Goal: Information Seeking & Learning: Learn about a topic

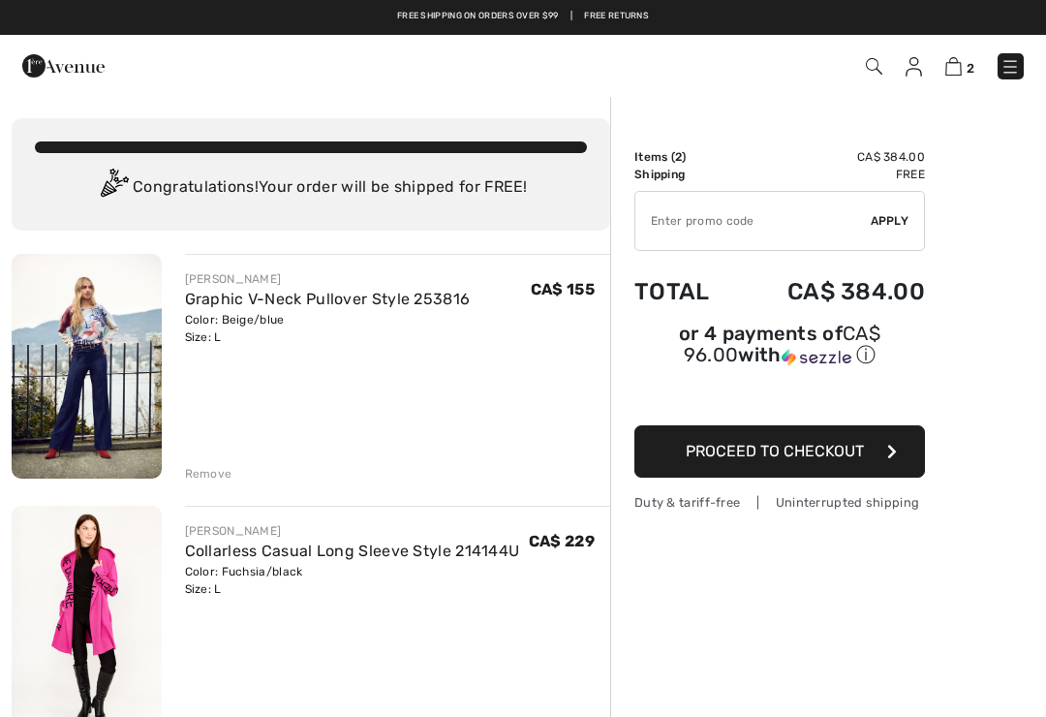
click at [469, 10] on link "Free shipping on orders over $99" at bounding box center [478, 17] width 162 height 14
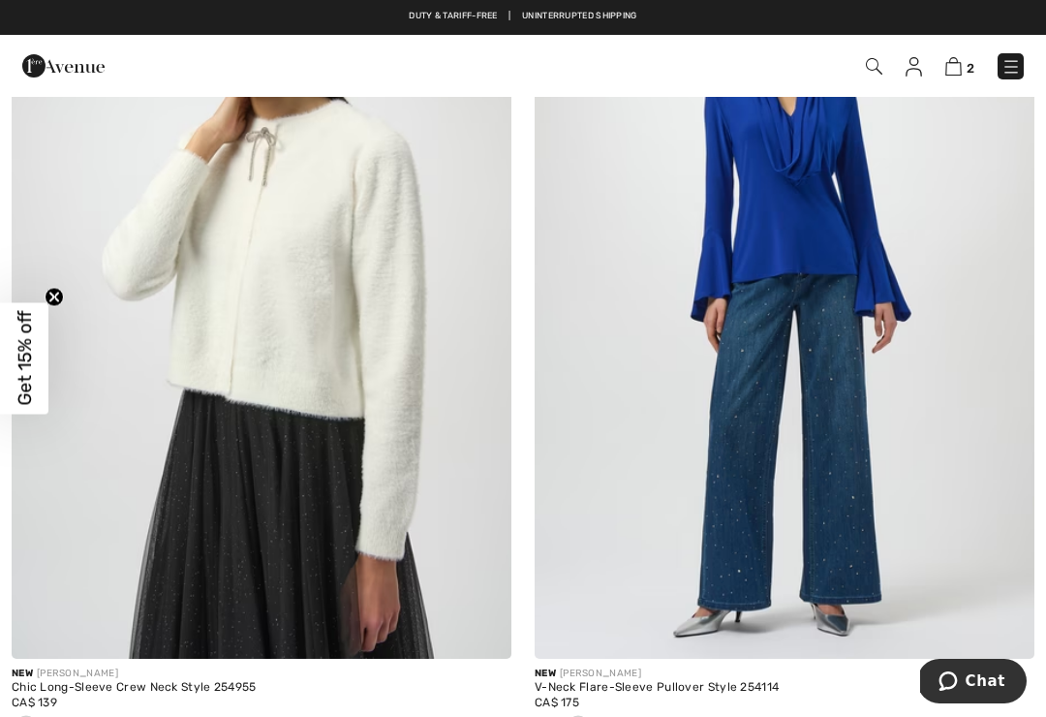
scroll to position [7575, 0]
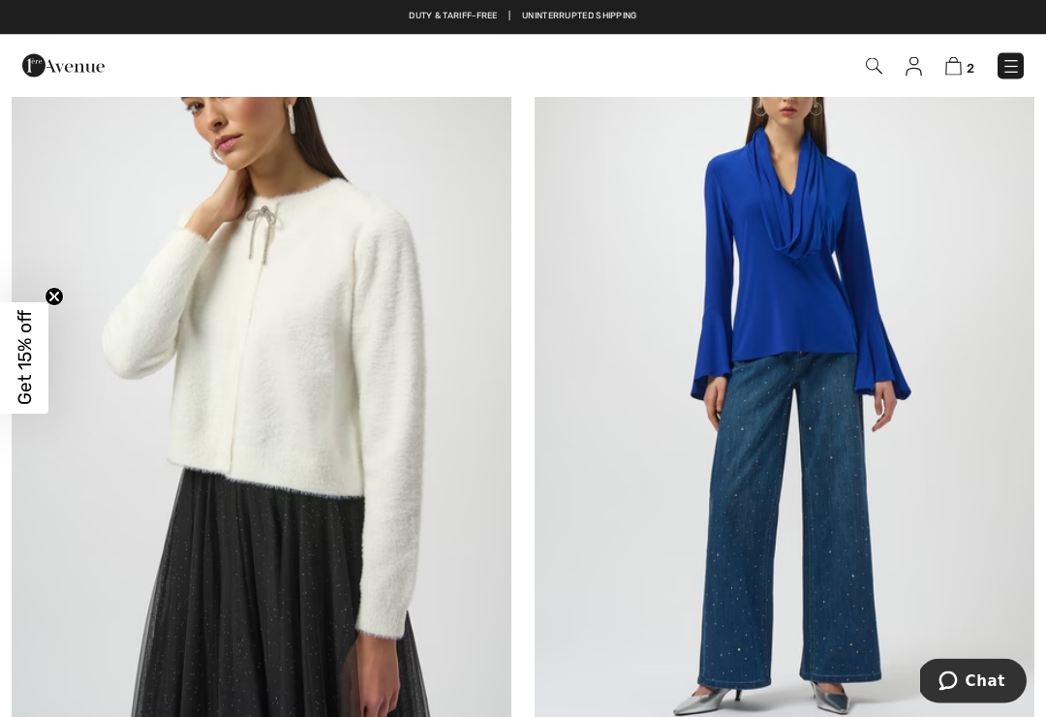
click at [830, 388] on img at bounding box center [785, 363] width 500 height 750
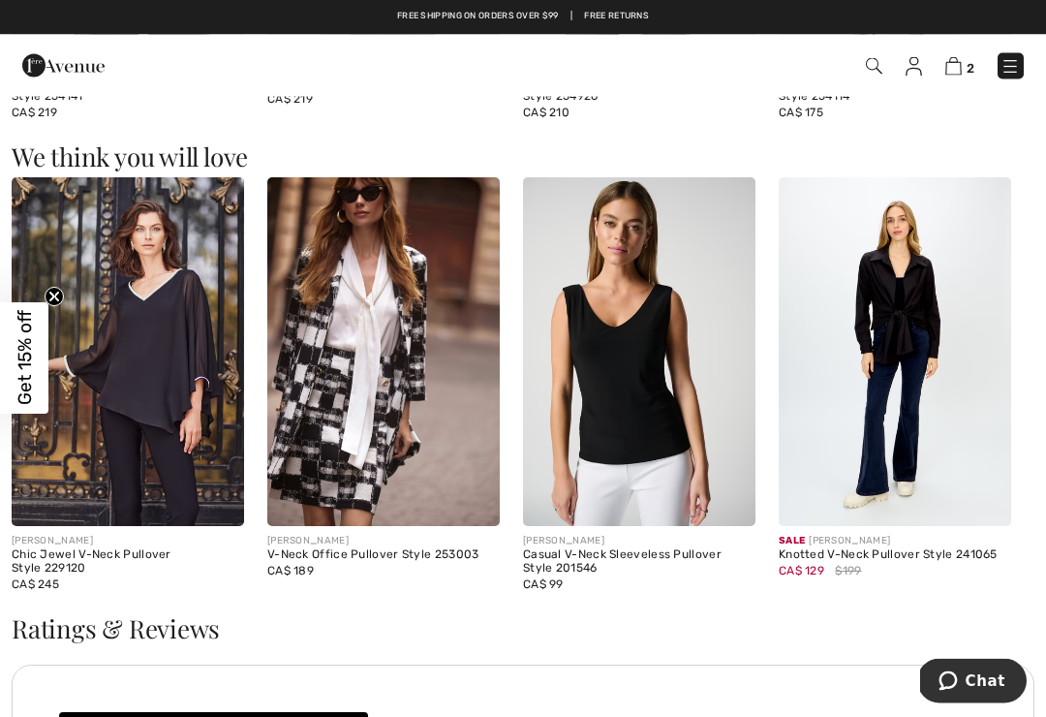
scroll to position [1532, 0]
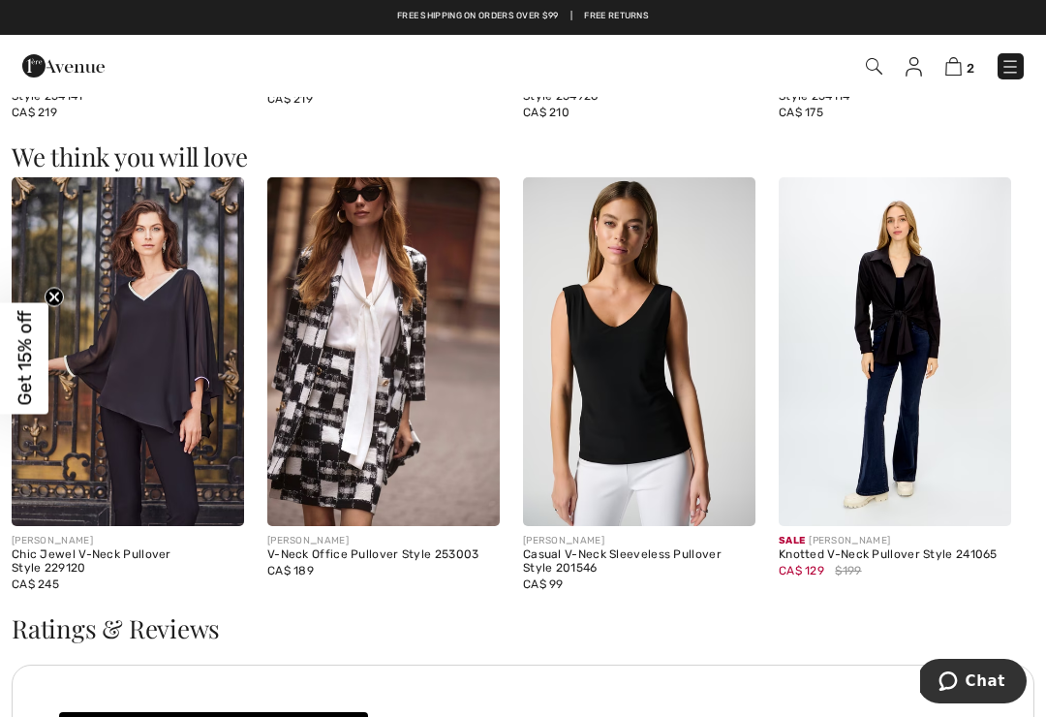
click at [355, 452] on img at bounding box center [383, 351] width 233 height 349
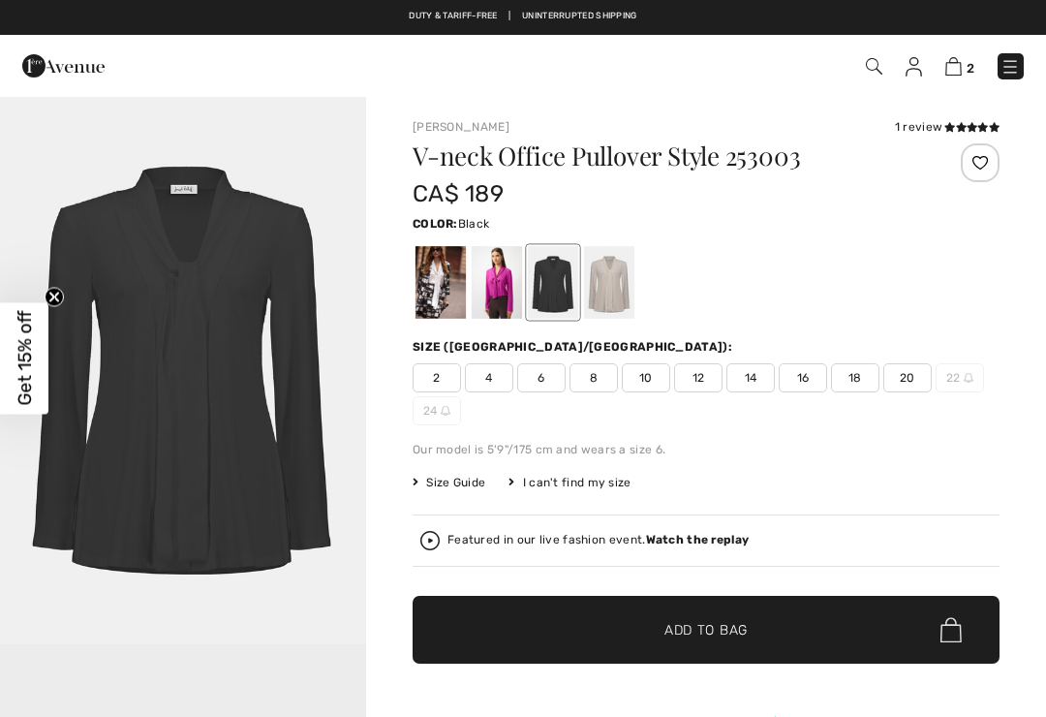
checkbox input "true"
click at [441, 275] on div at bounding box center [441, 282] width 50 height 73
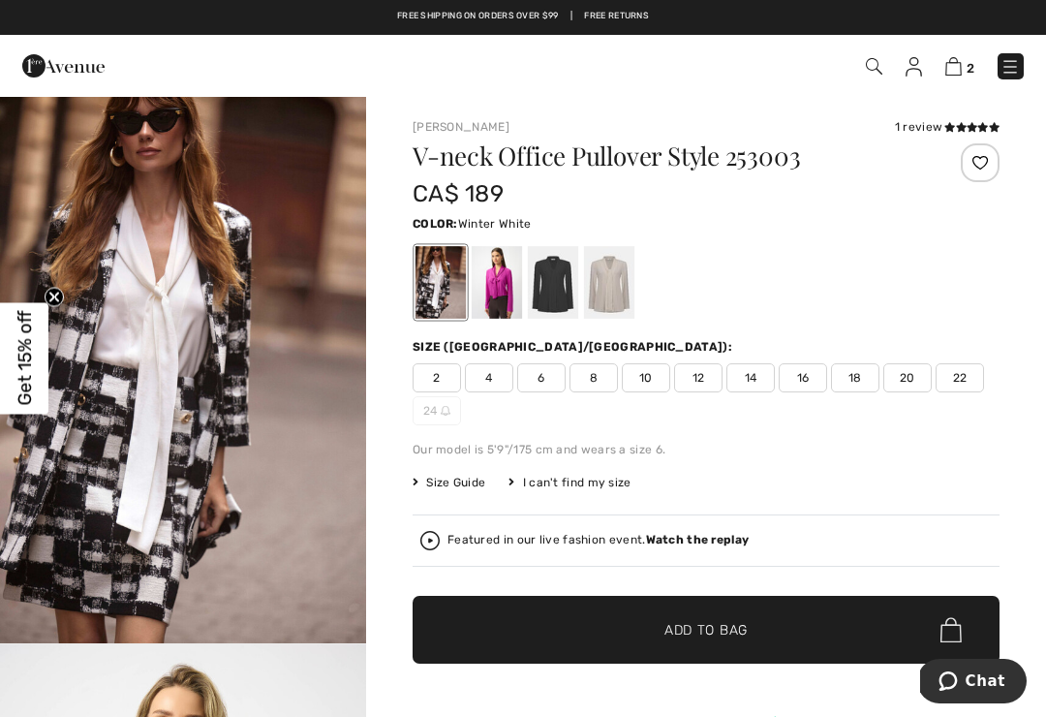
click at [476, 290] on div at bounding box center [497, 282] width 50 height 73
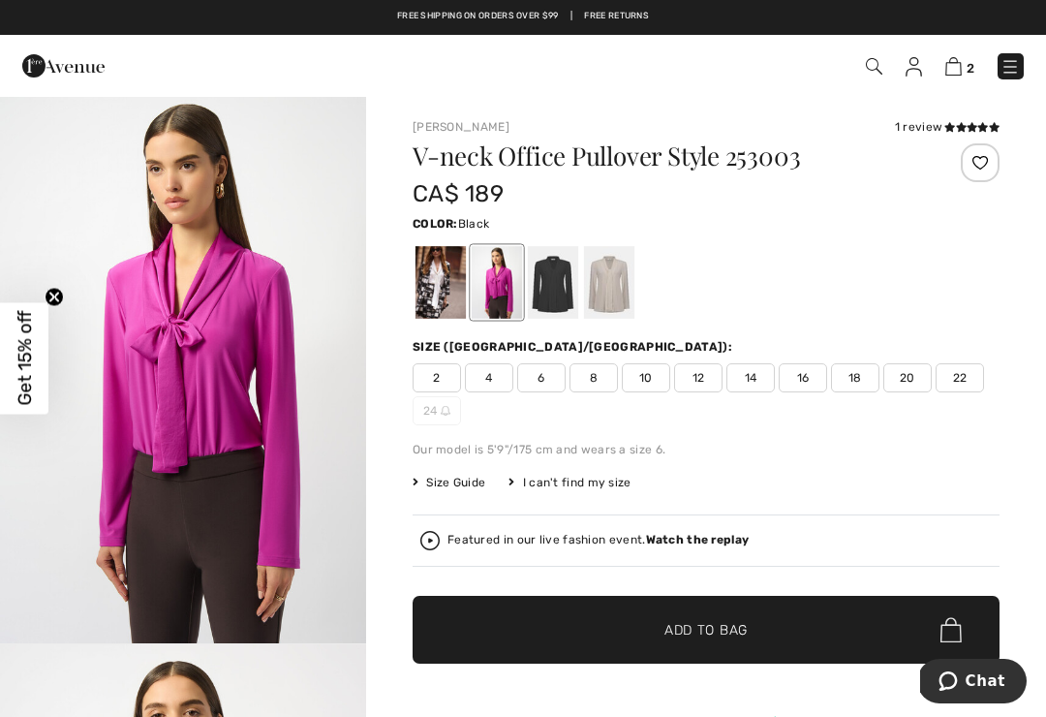
click at [535, 296] on div at bounding box center [553, 282] width 50 height 73
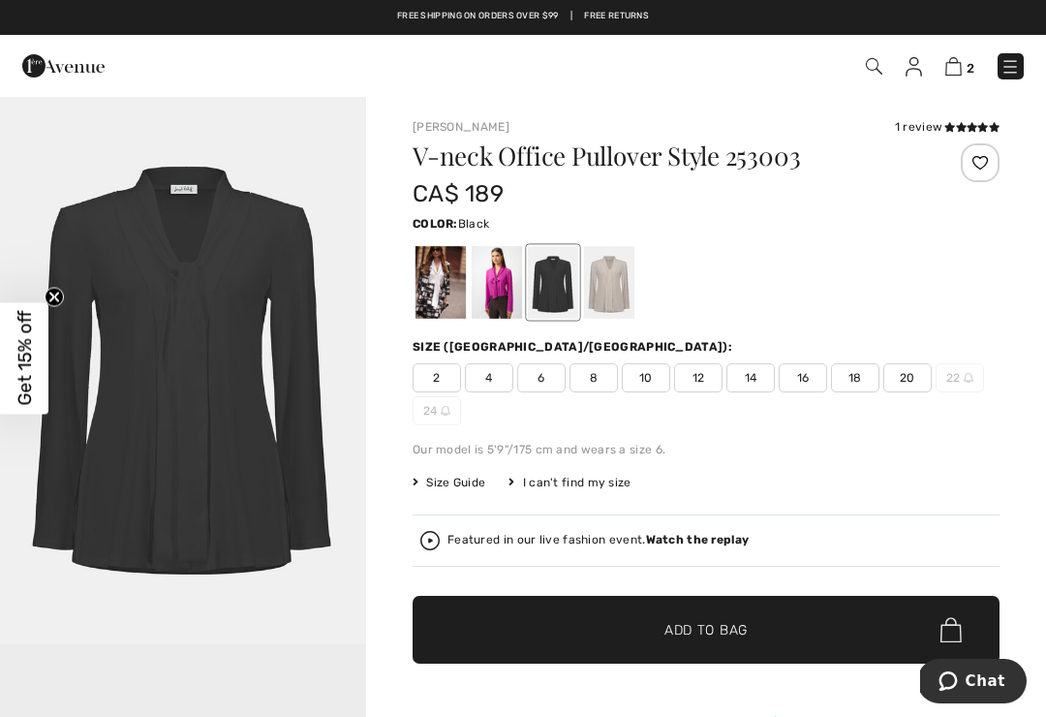
click at [606, 284] on div at bounding box center [609, 282] width 50 height 73
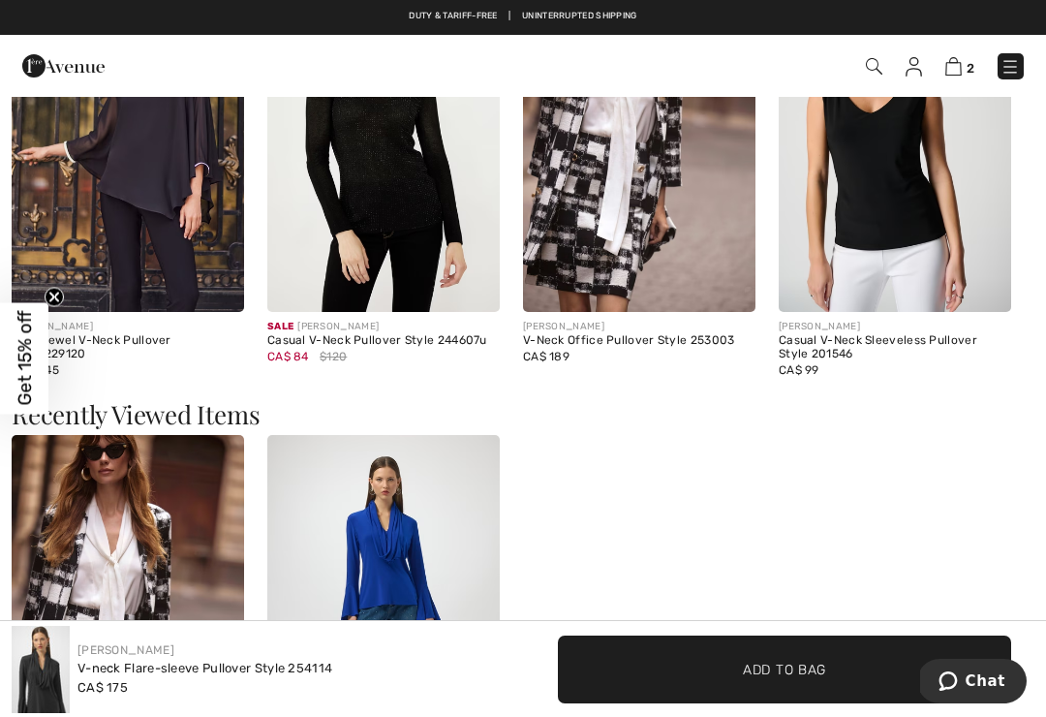
scroll to position [1735, 0]
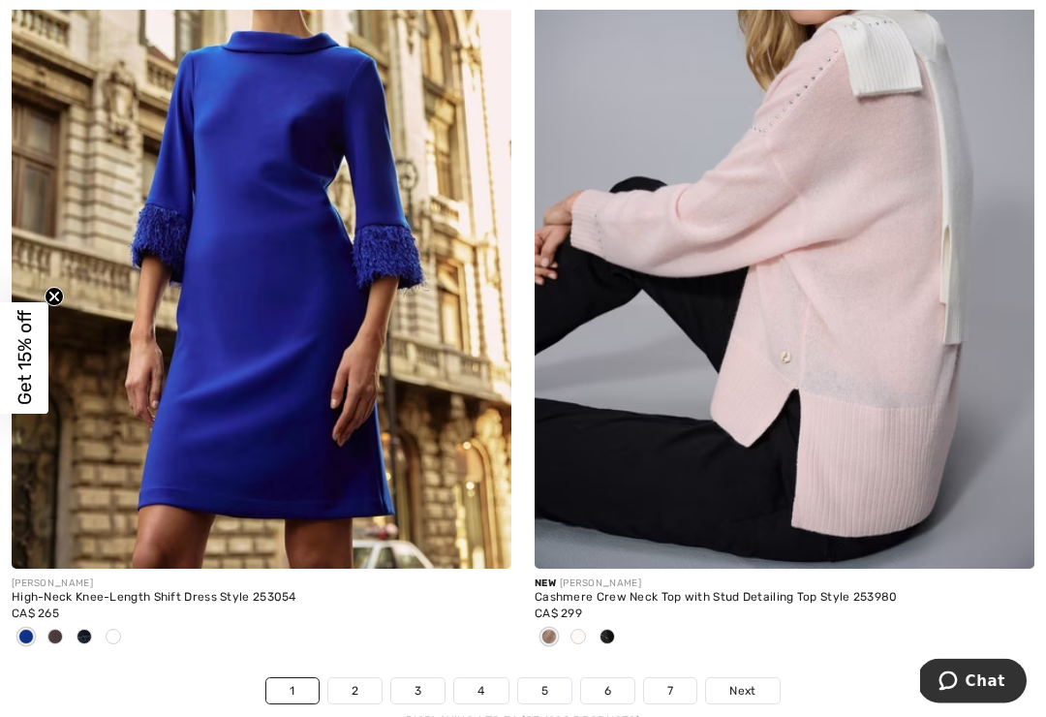
scroll to position [15621, 0]
click at [357, 678] on link "2" at bounding box center [354, 690] width 53 height 25
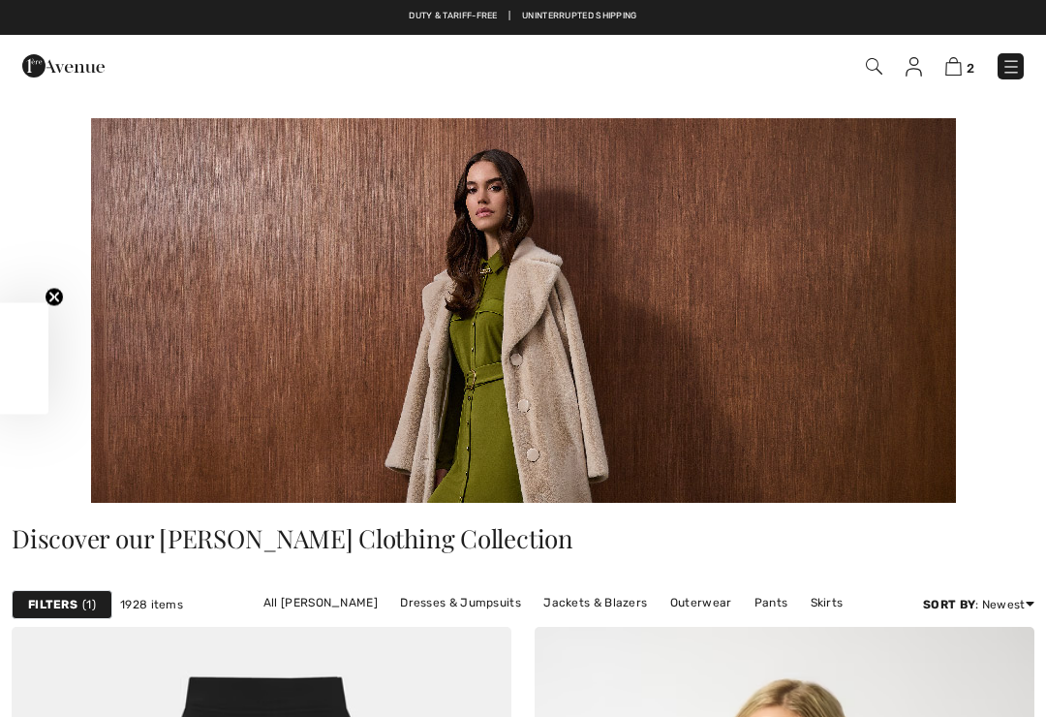
checkbox input "true"
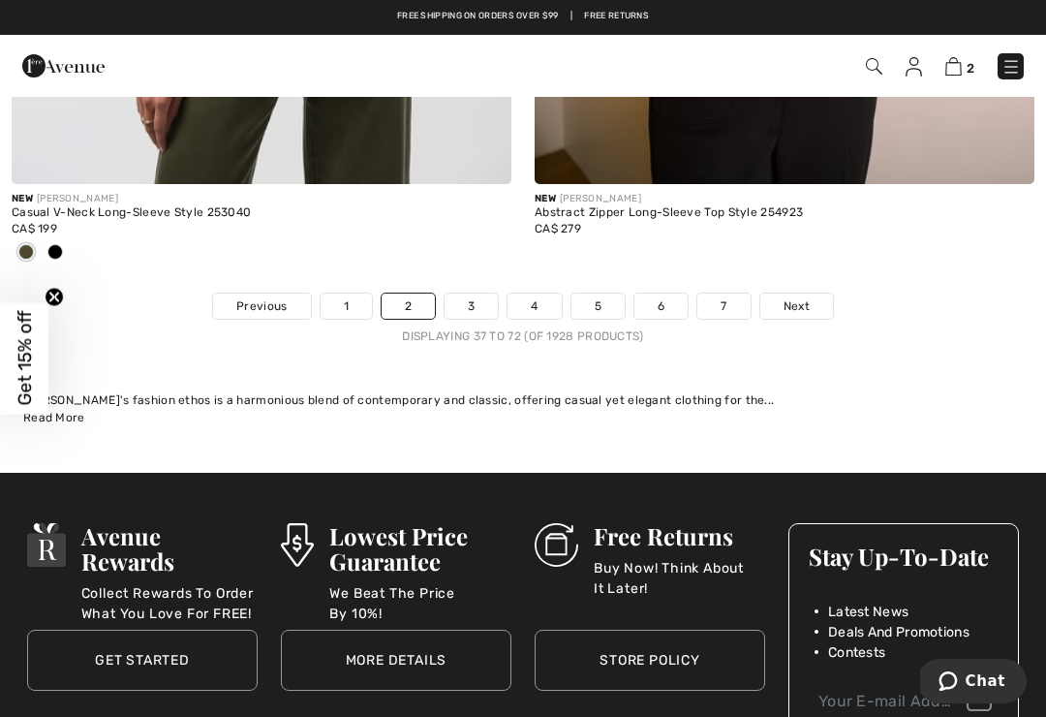
scroll to position [15973, 0]
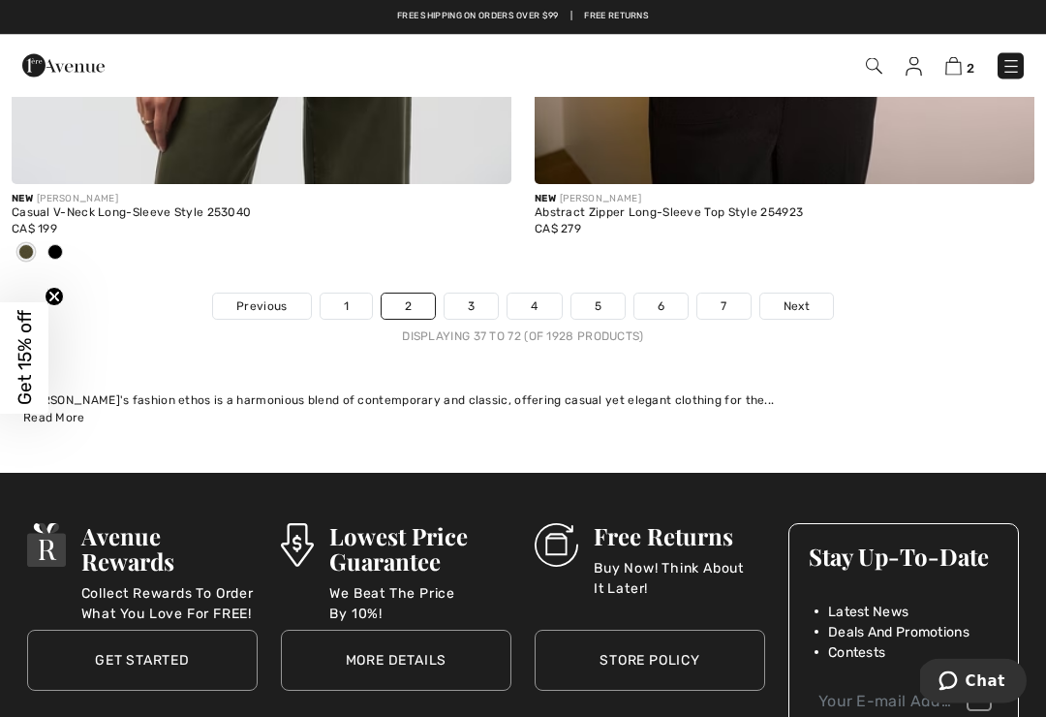
click at [478, 298] on link "3" at bounding box center [471, 307] width 53 height 25
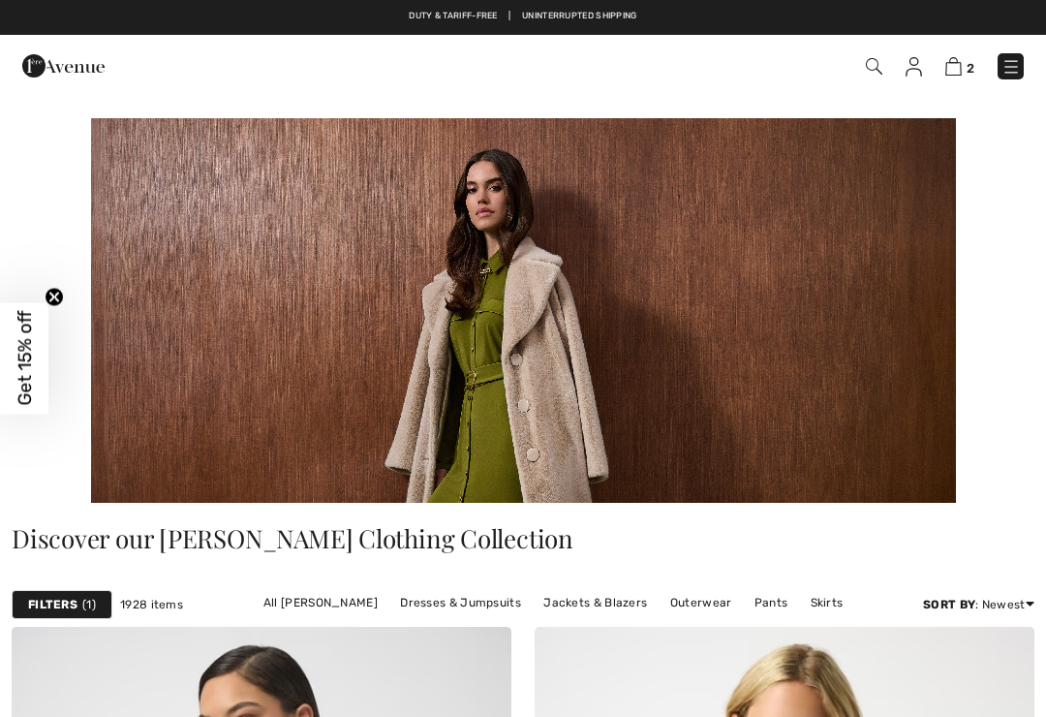
checkbox input "true"
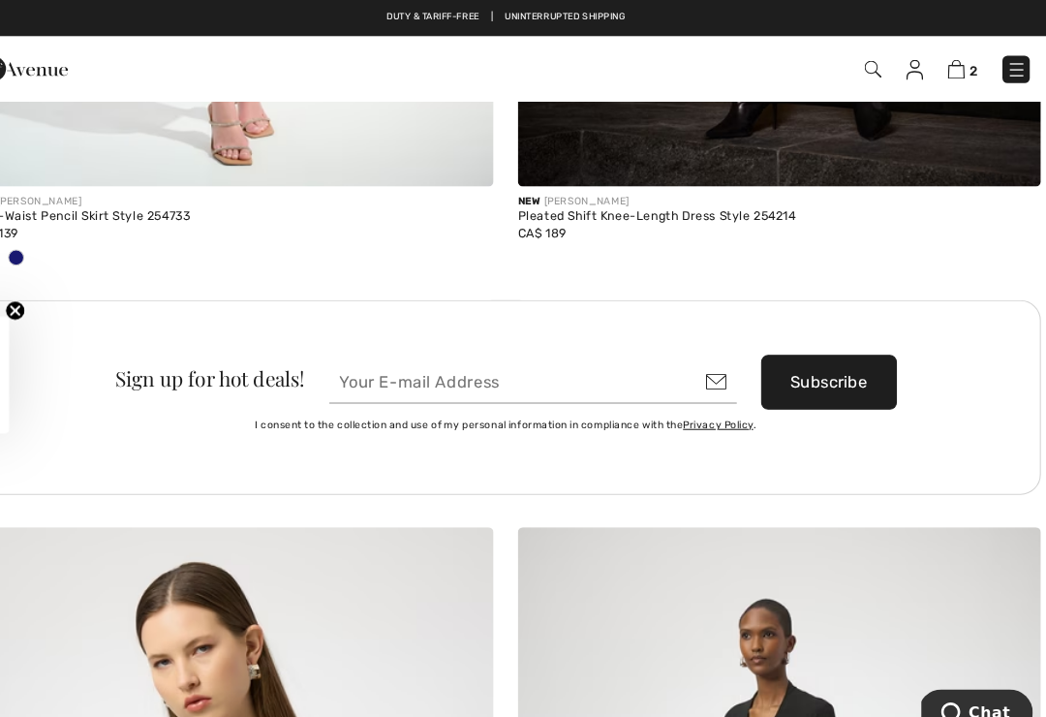
scroll to position [10633, 0]
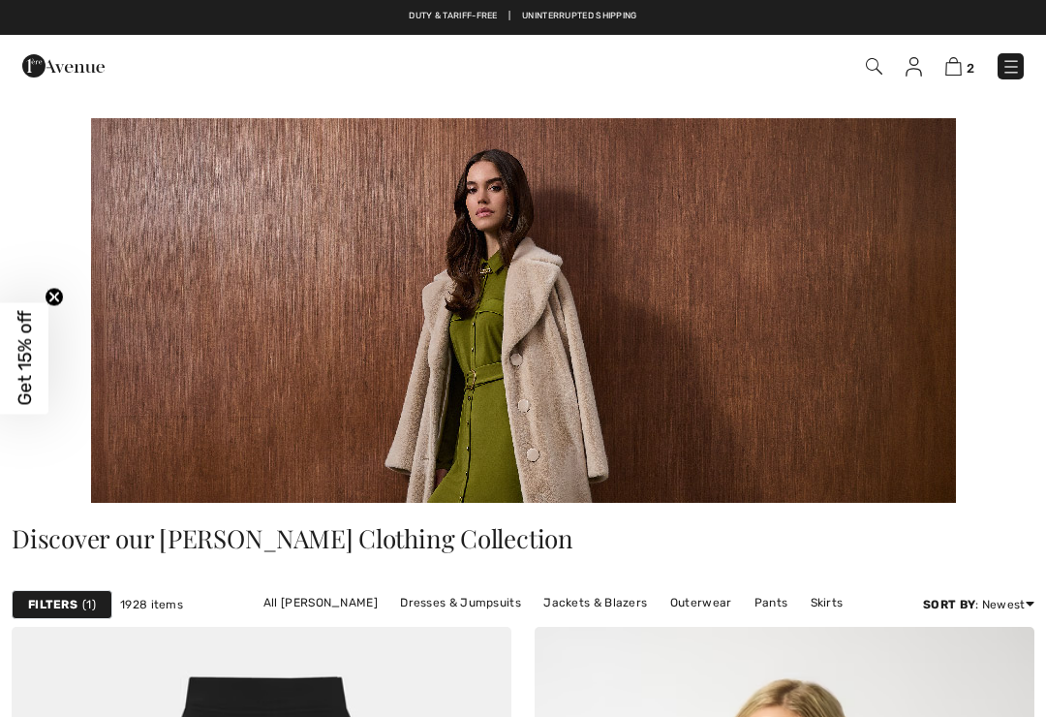
checkbox input "true"
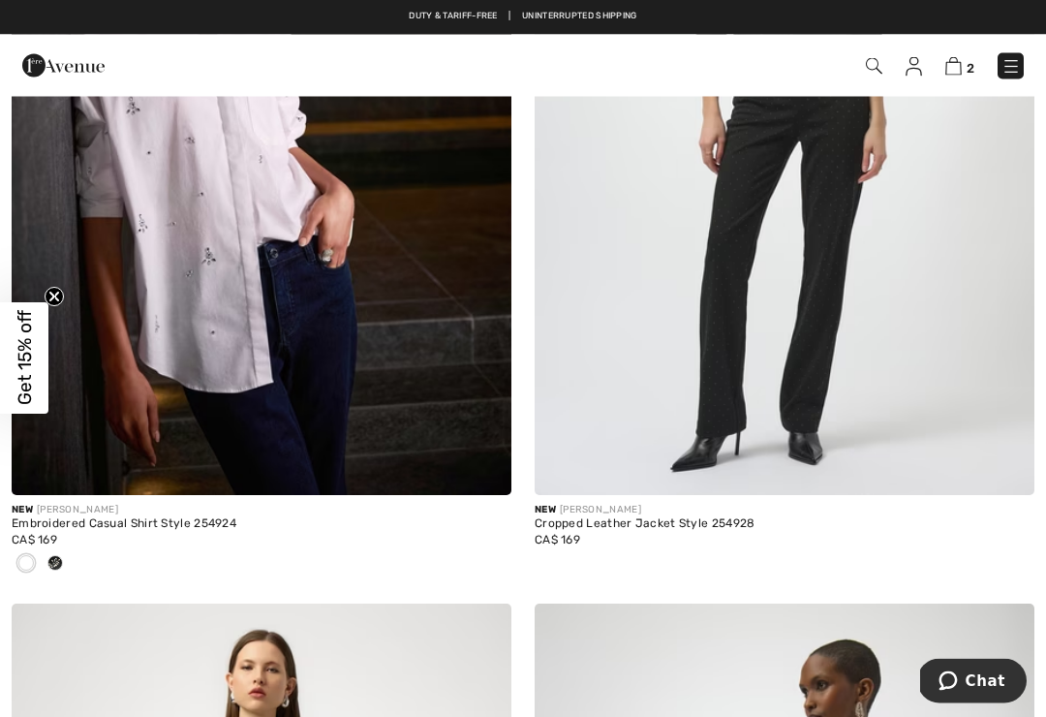
scroll to position [8397, 0]
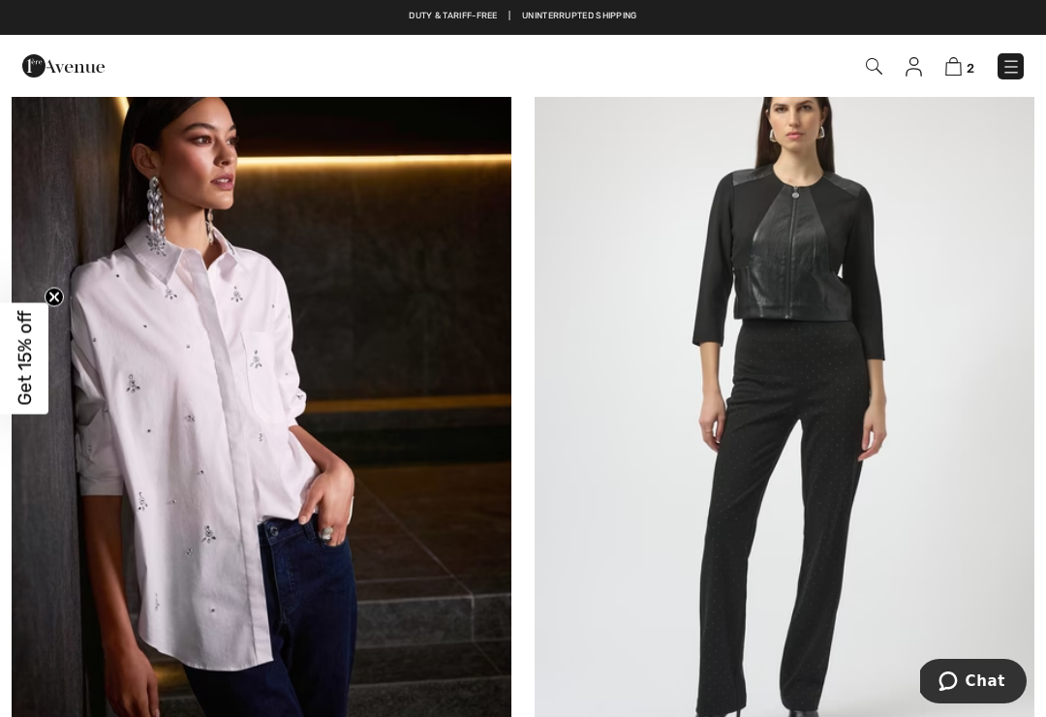
click at [1011, 65] on img at bounding box center [1011, 66] width 19 height 19
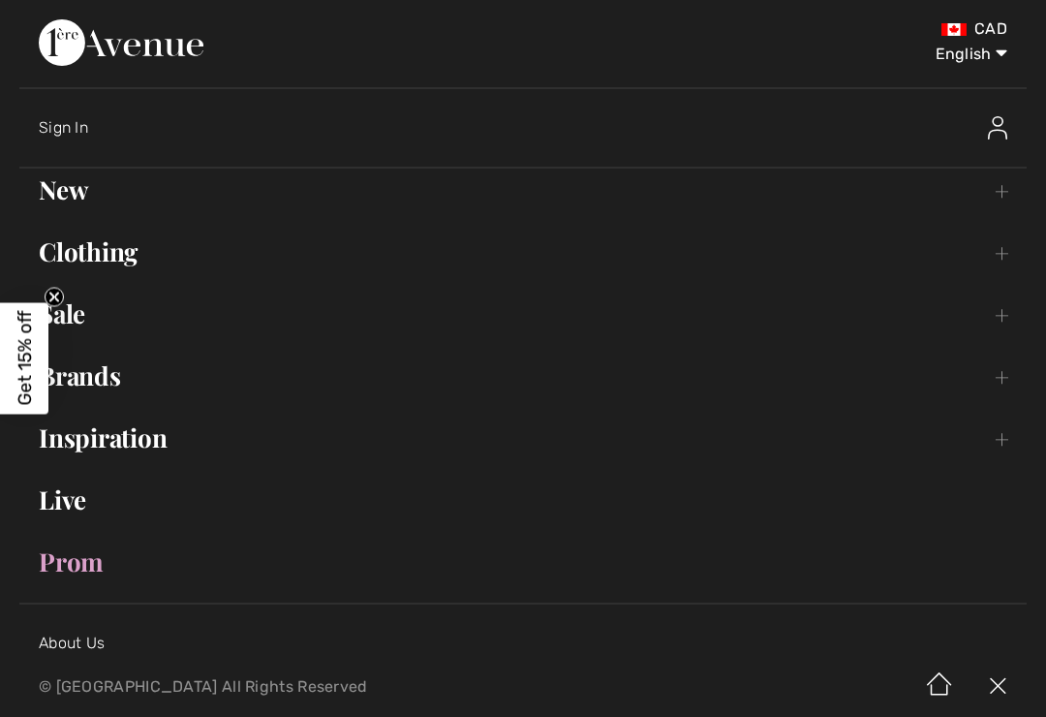
click at [85, 316] on link "Sale Toggle submenu" at bounding box center [523, 314] width 1008 height 43
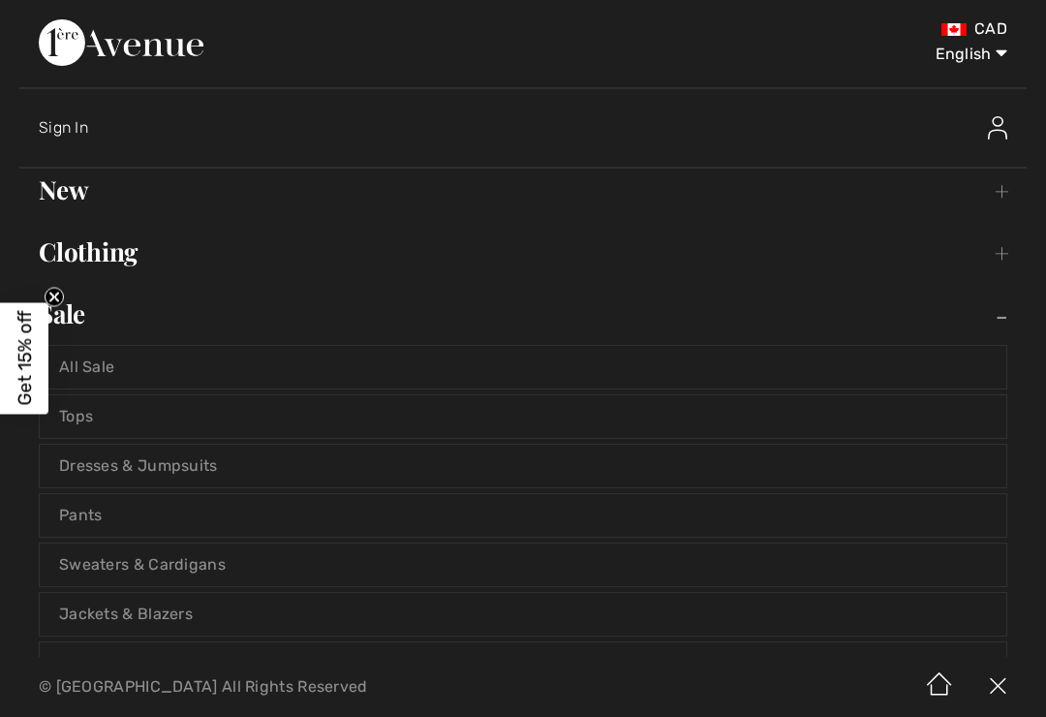
click at [94, 388] on link "All Sale" at bounding box center [523, 367] width 967 height 43
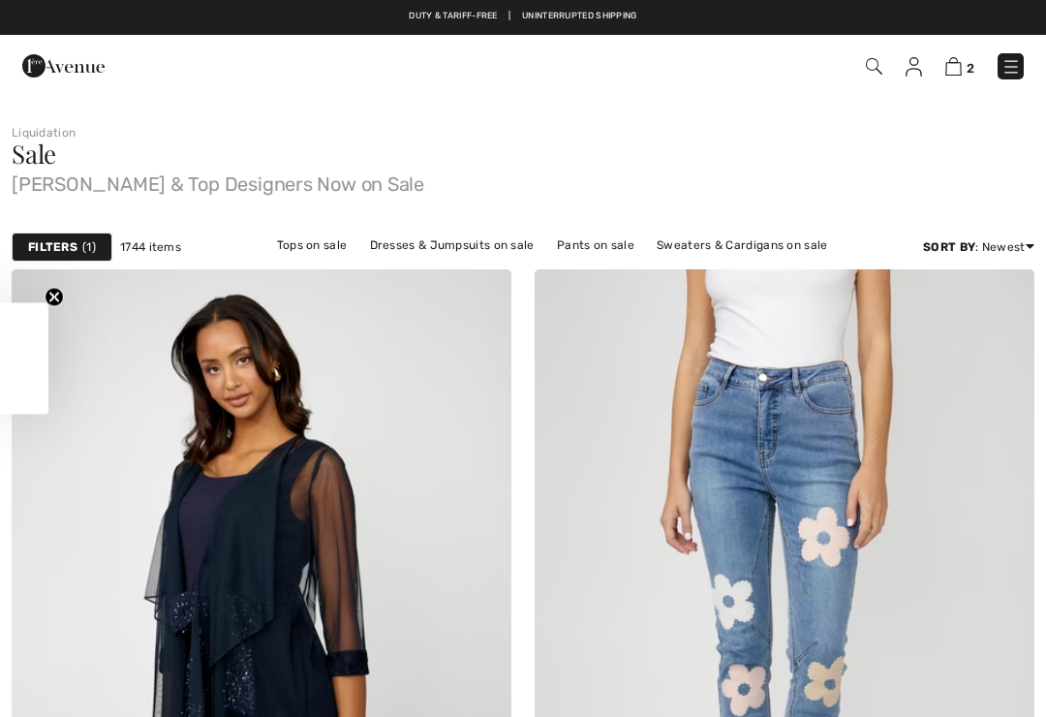
checkbox input "true"
click at [931, 397] on link "Newest" at bounding box center [956, 386] width 126 height 29
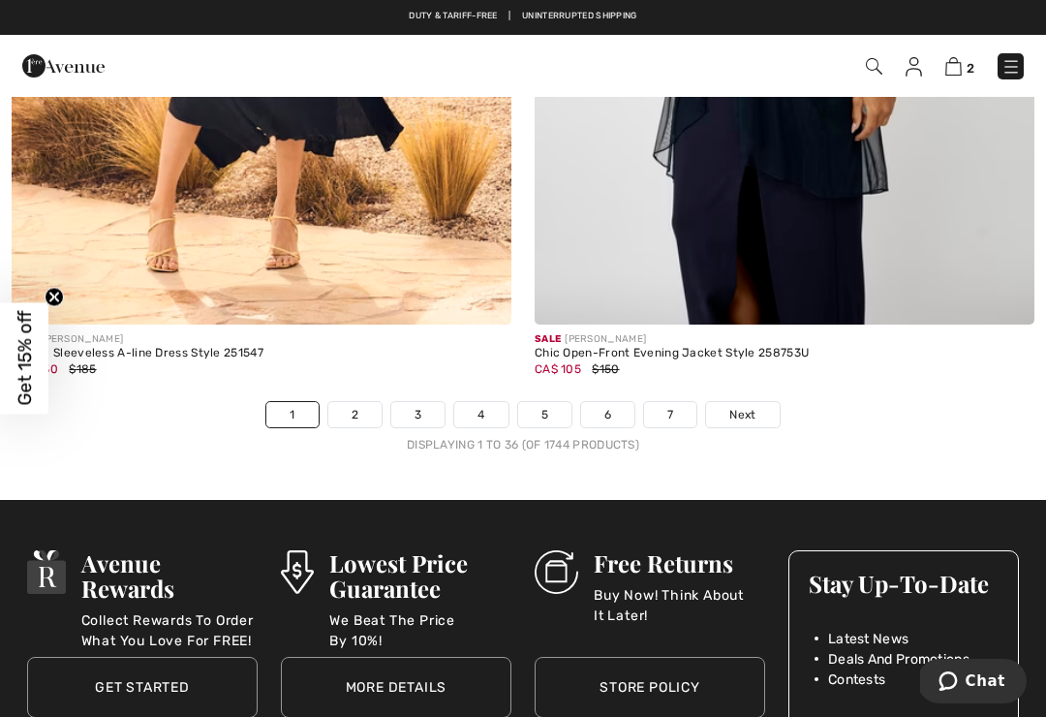
scroll to position [15155, 0]
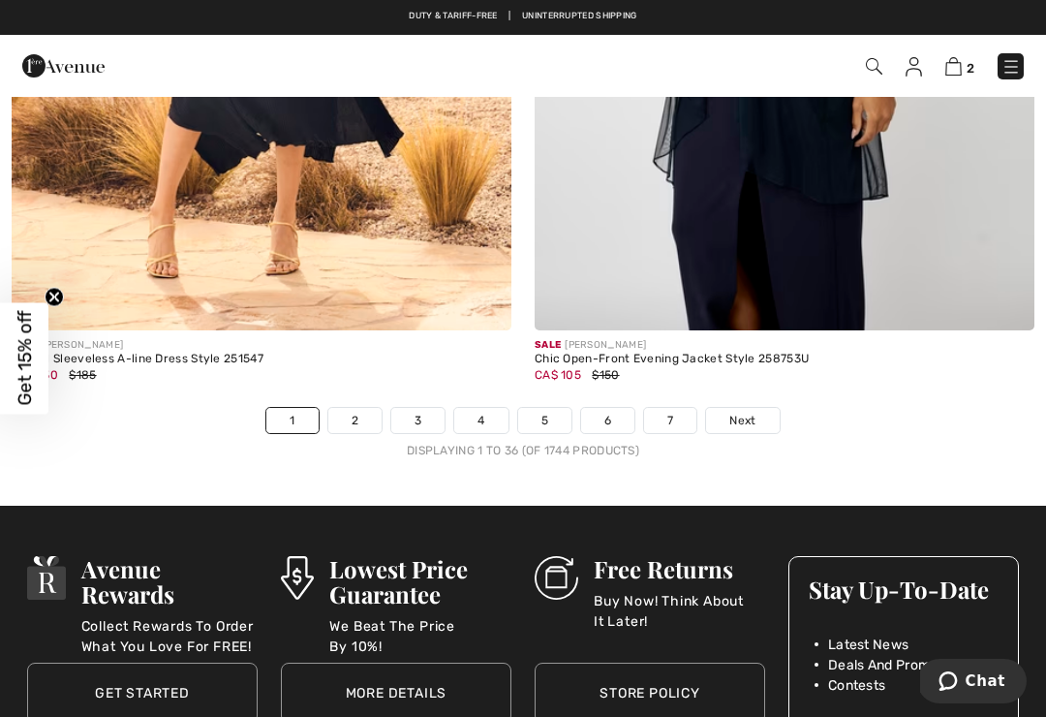
click at [341, 411] on link "2" at bounding box center [354, 420] width 53 height 25
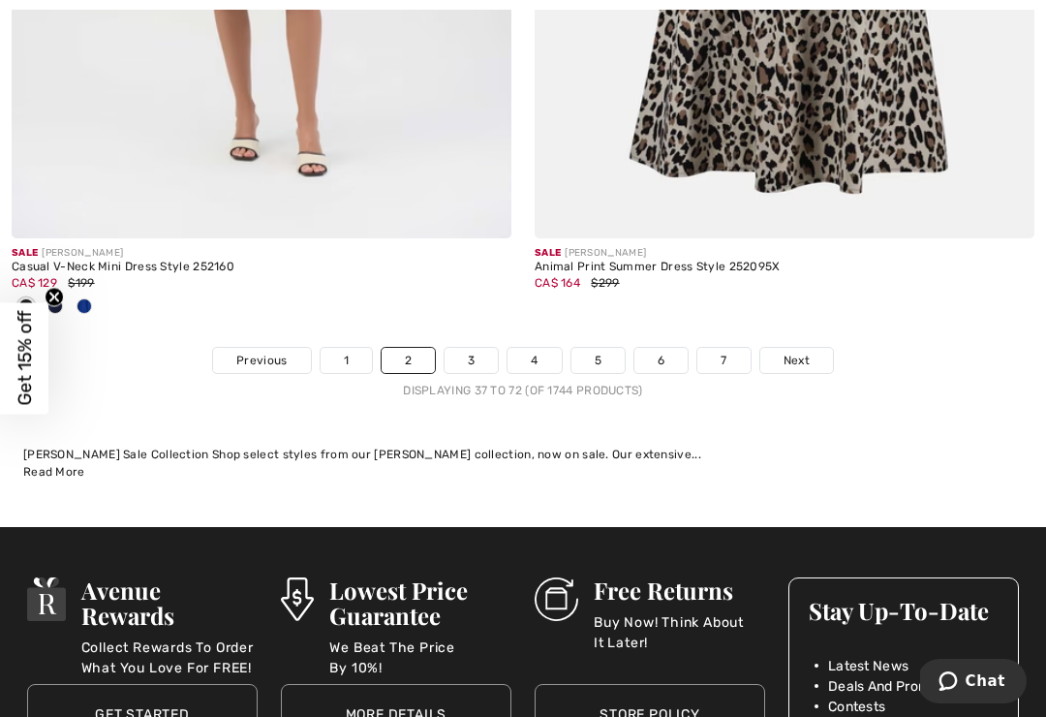
scroll to position [15691, 0]
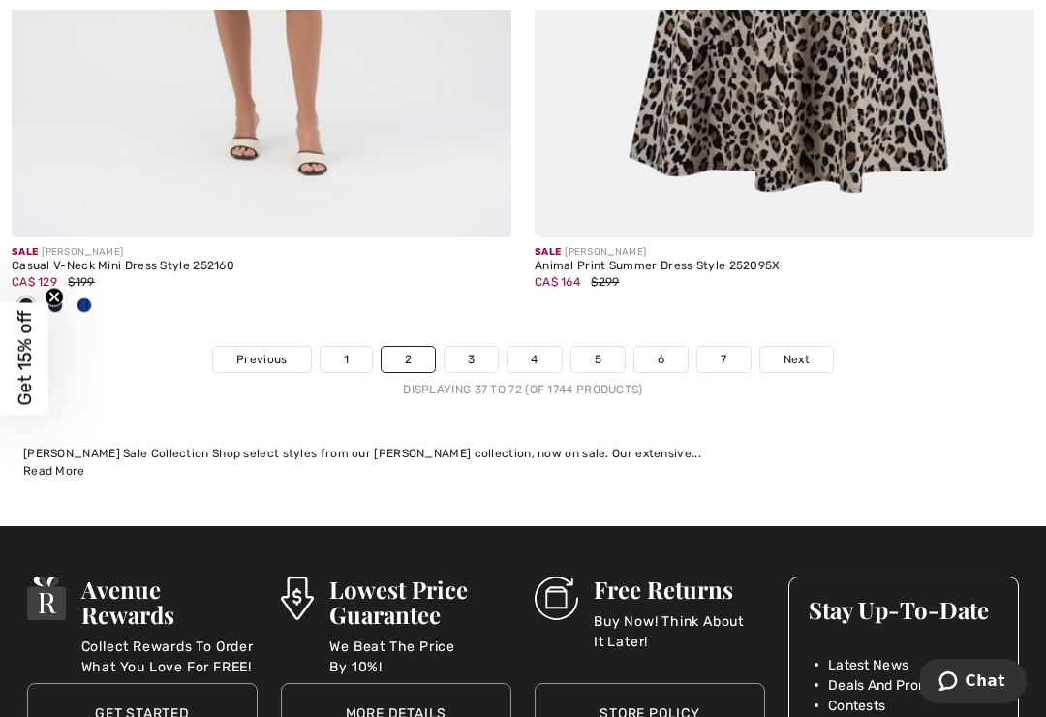
click at [472, 347] on link "3" at bounding box center [471, 359] width 53 height 25
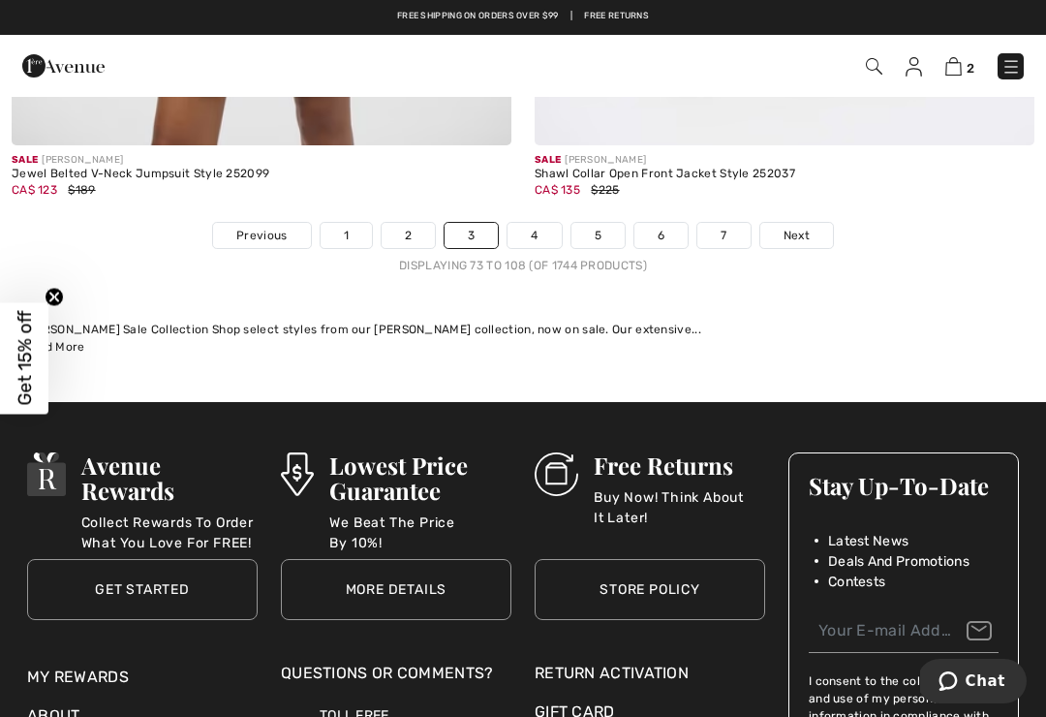
scroll to position [15686, 0]
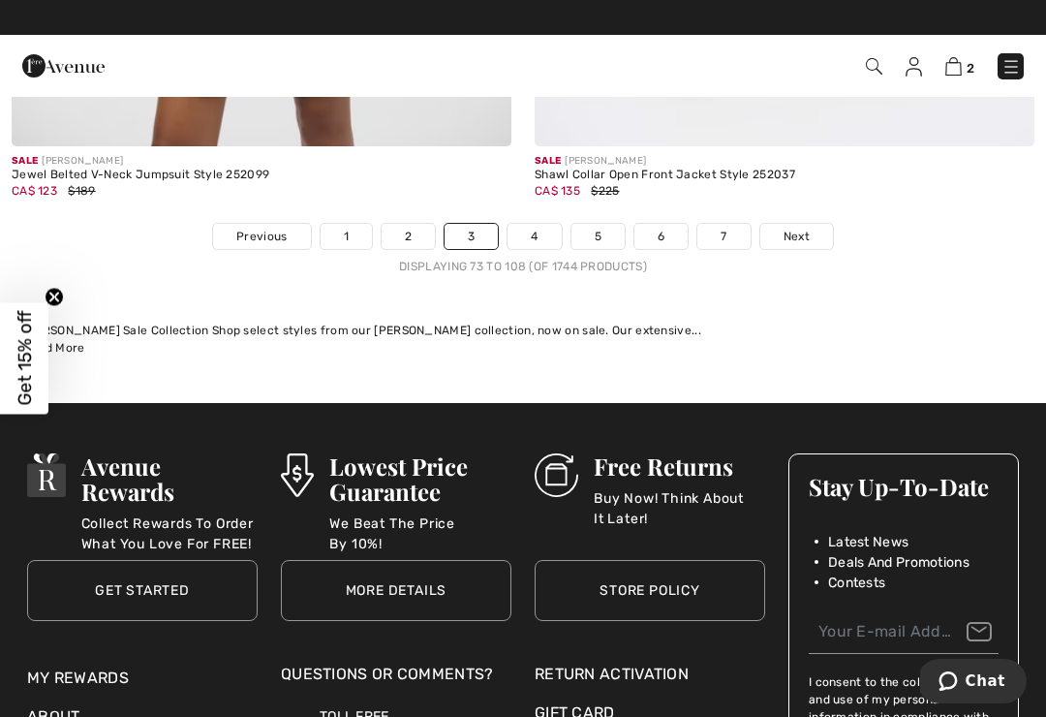
click at [543, 225] on link "4" at bounding box center [534, 236] width 53 height 25
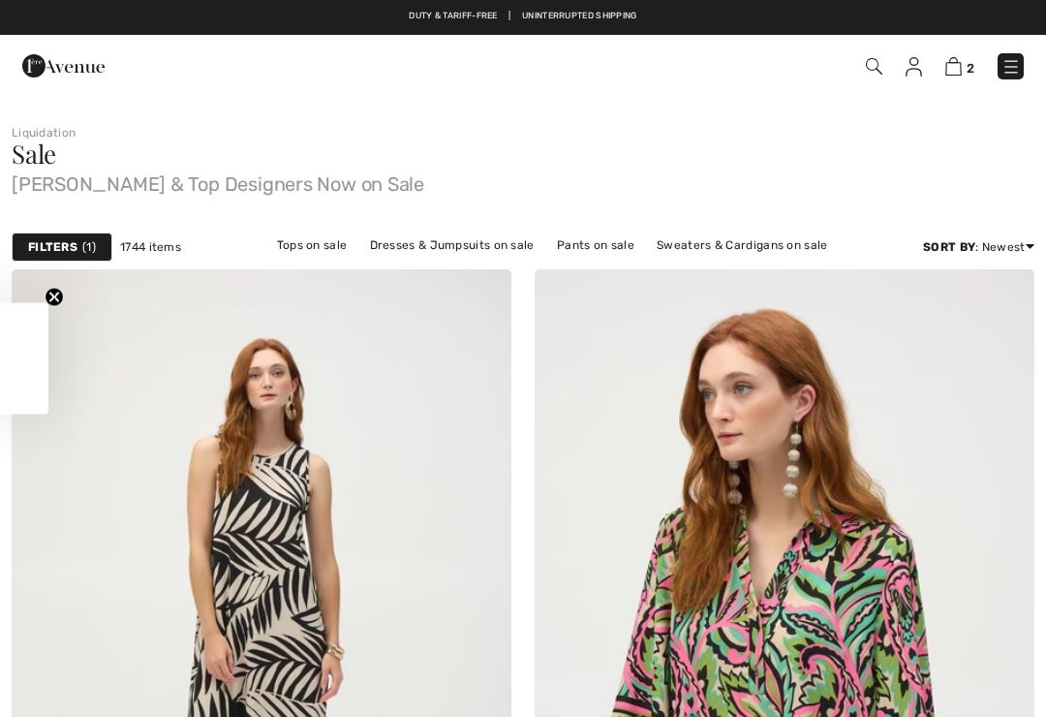
scroll to position [403, 0]
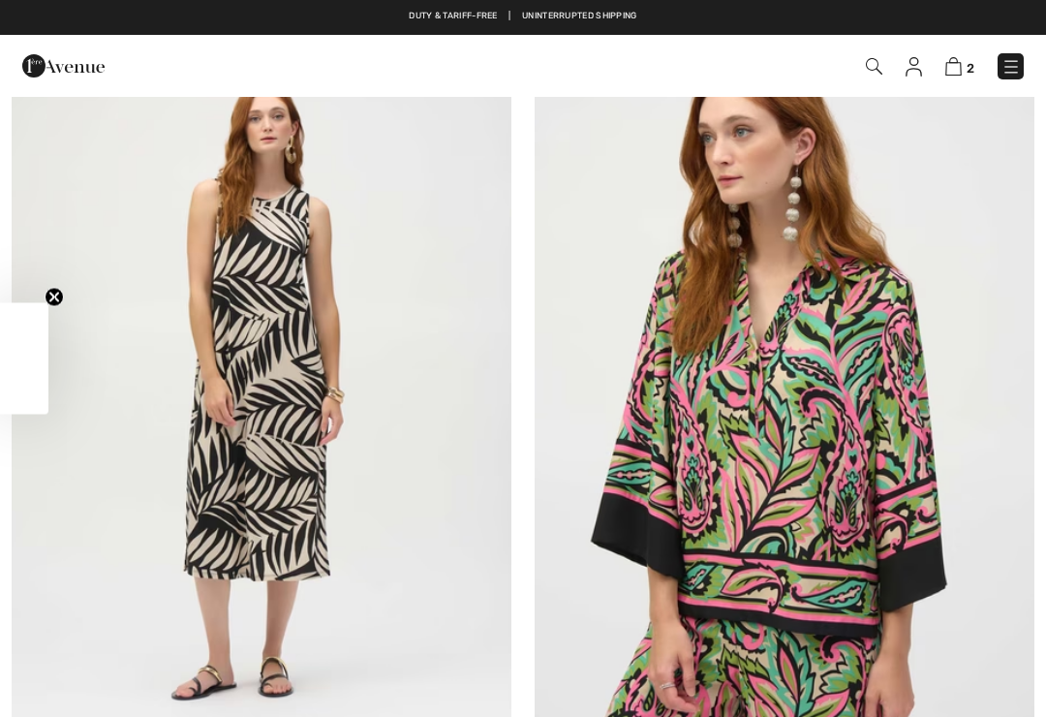
checkbox input "true"
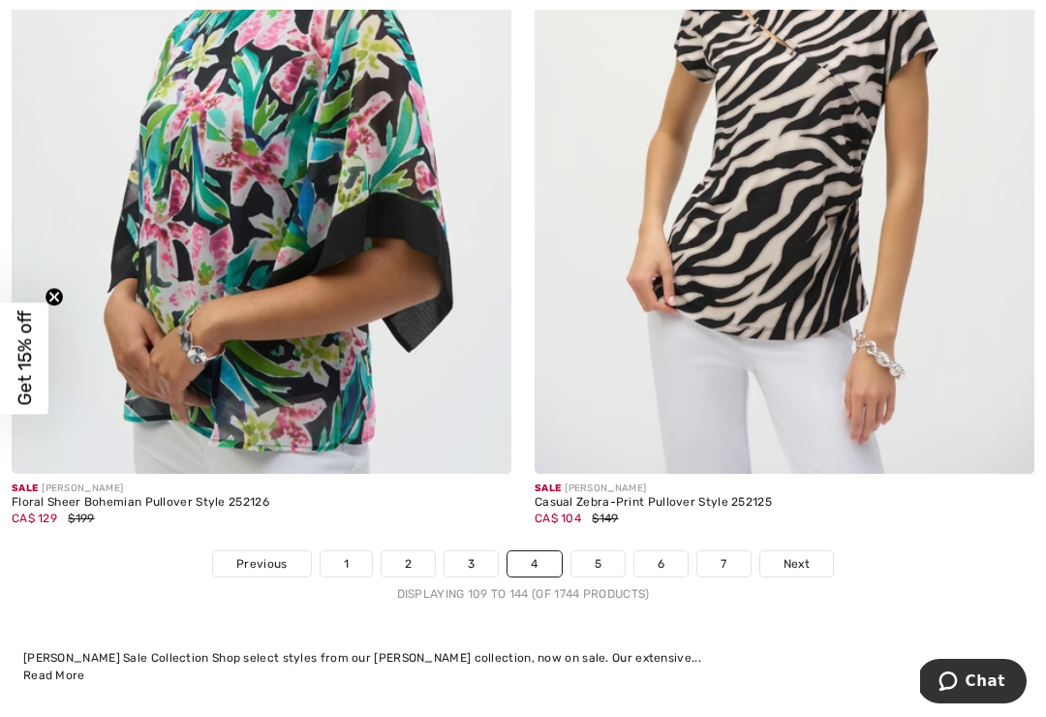
scroll to position [15233, 0]
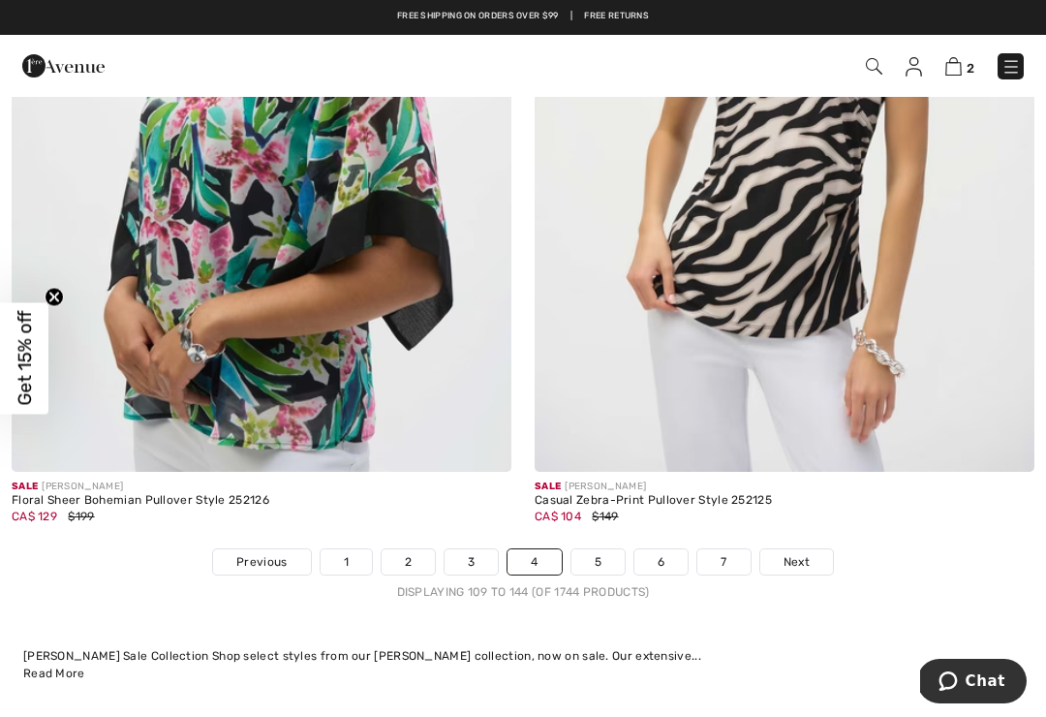
click at [600, 552] on link "5" at bounding box center [598, 561] width 53 height 25
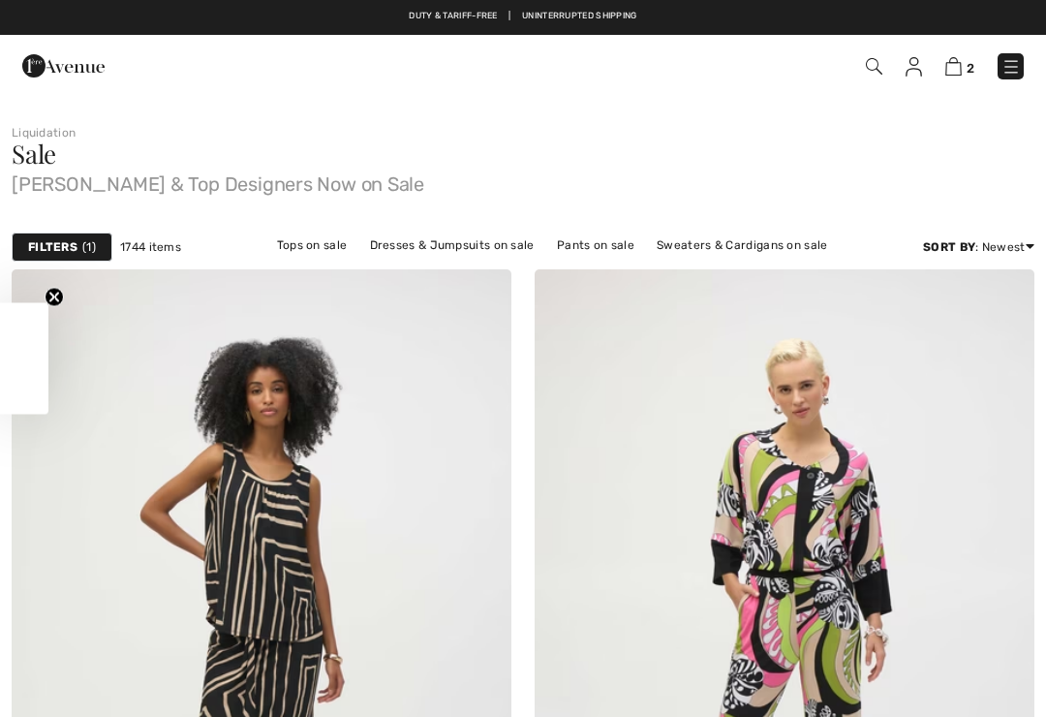
checkbox input "true"
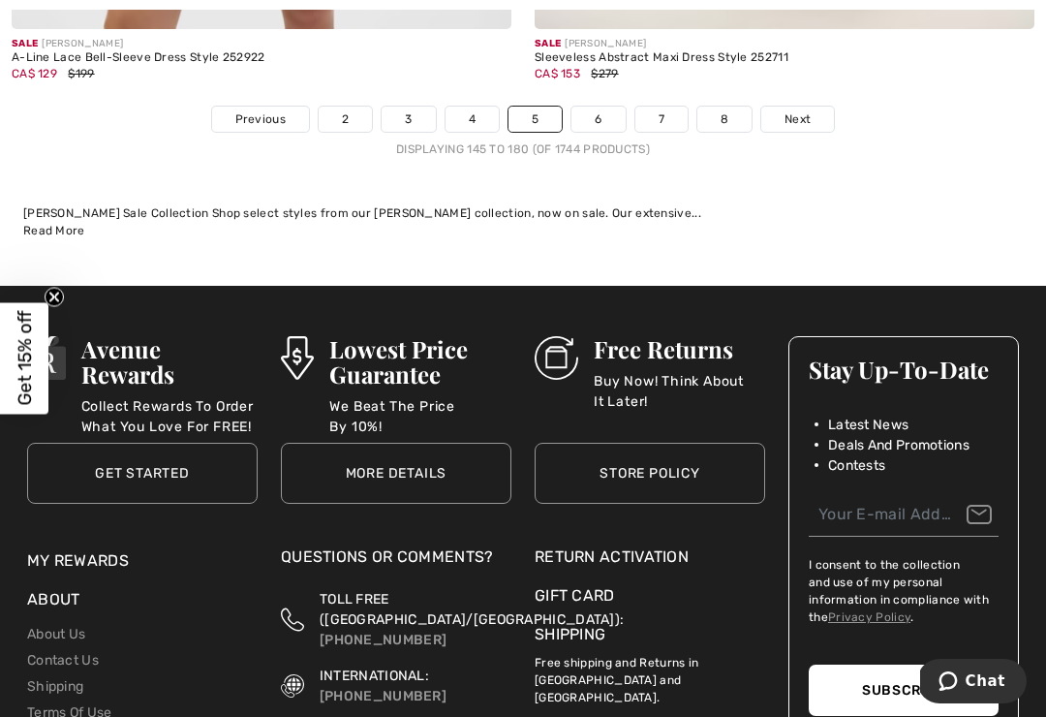
scroll to position [15689, 0]
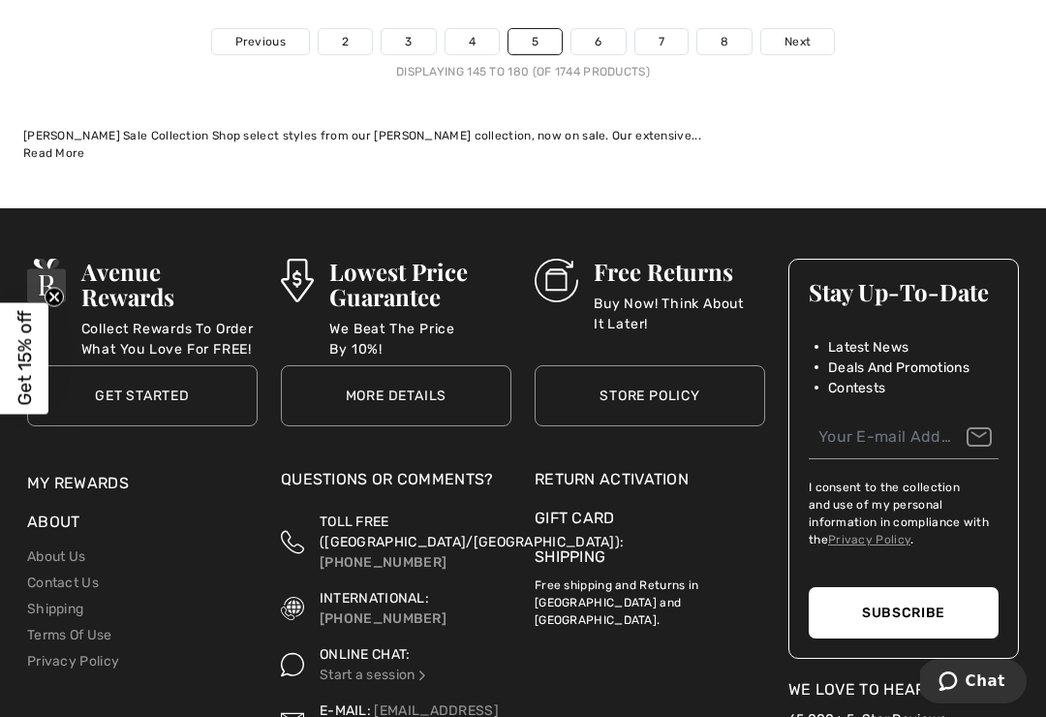
click at [973, 588] on button "Subscribe" at bounding box center [904, 612] width 190 height 51
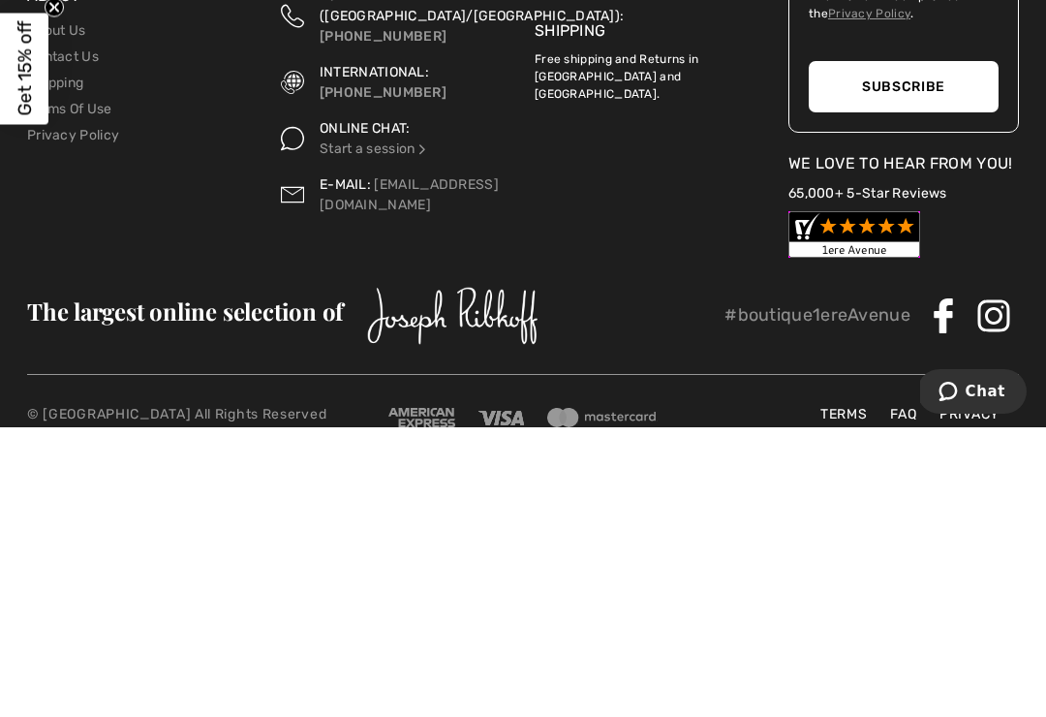
scroll to position [15895, 0]
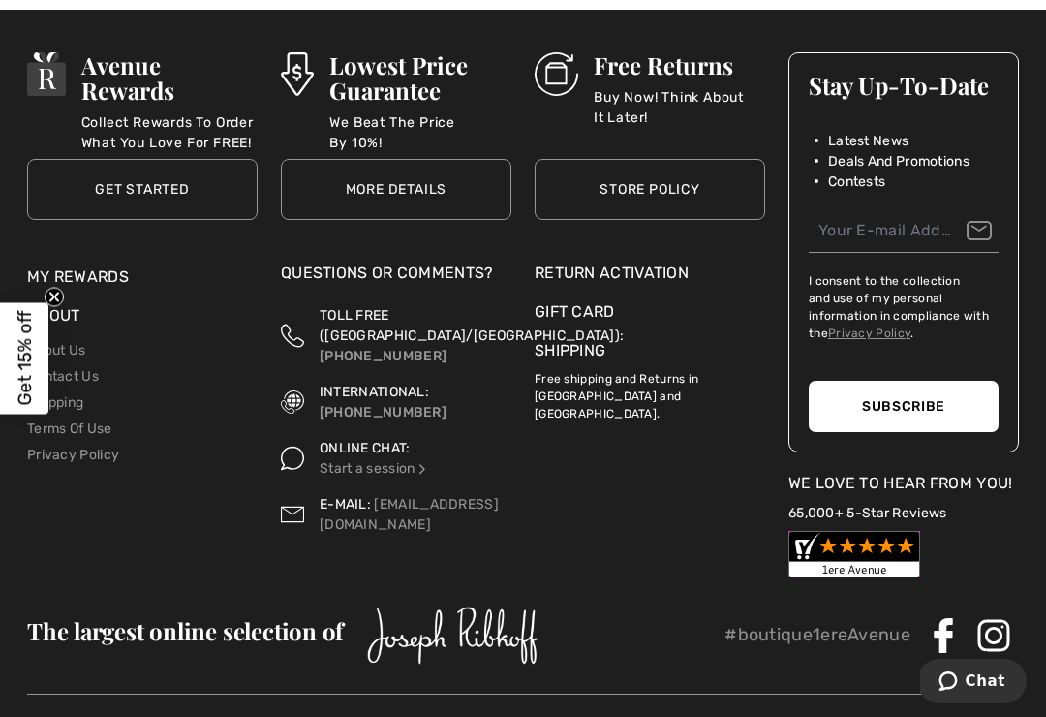
click at [702, 300] on div "Gift Card" at bounding box center [650, 311] width 231 height 23
